Goal: Check status: Check status

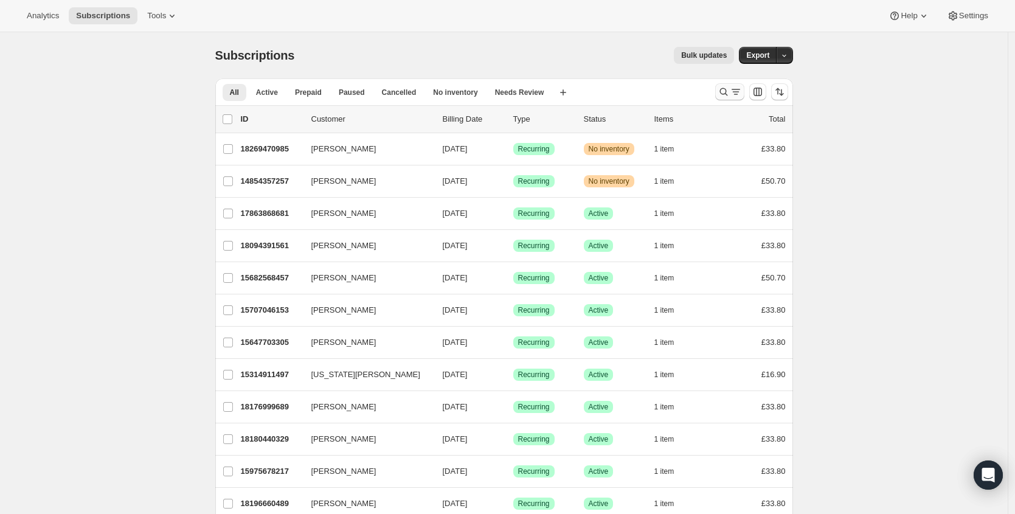
click at [721, 92] on icon "Search and filter results" at bounding box center [724, 92] width 12 height 12
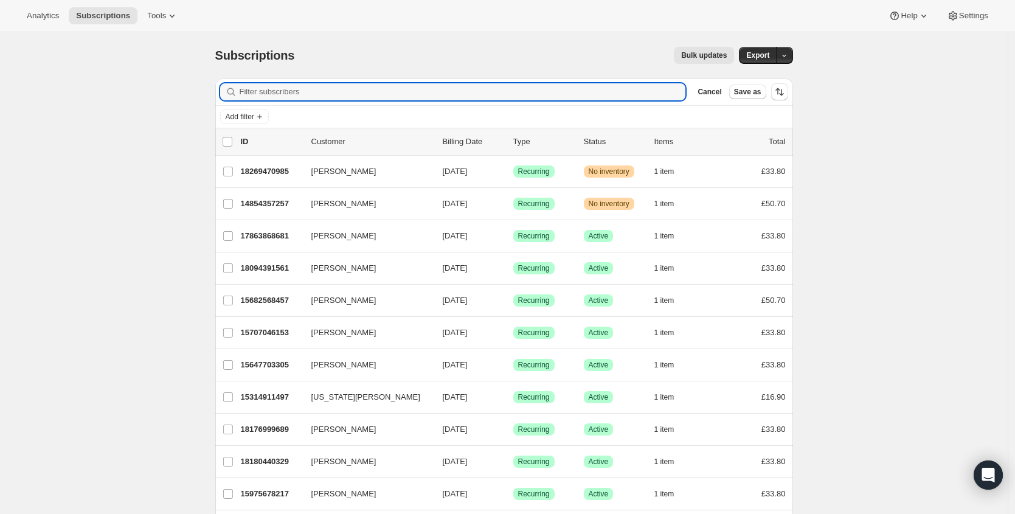
paste input "[EMAIL_ADDRESS][DOMAIN_NAME]"
type input "[EMAIL_ADDRESS][DOMAIN_NAME]"
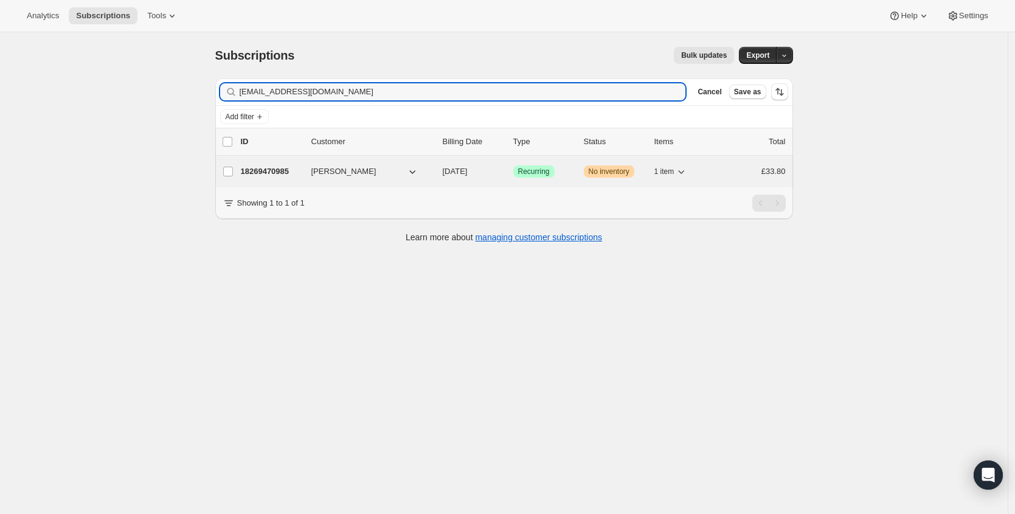
click at [289, 175] on p "18269470985" at bounding box center [271, 171] width 61 height 12
